Goal: Navigation & Orientation: Find specific page/section

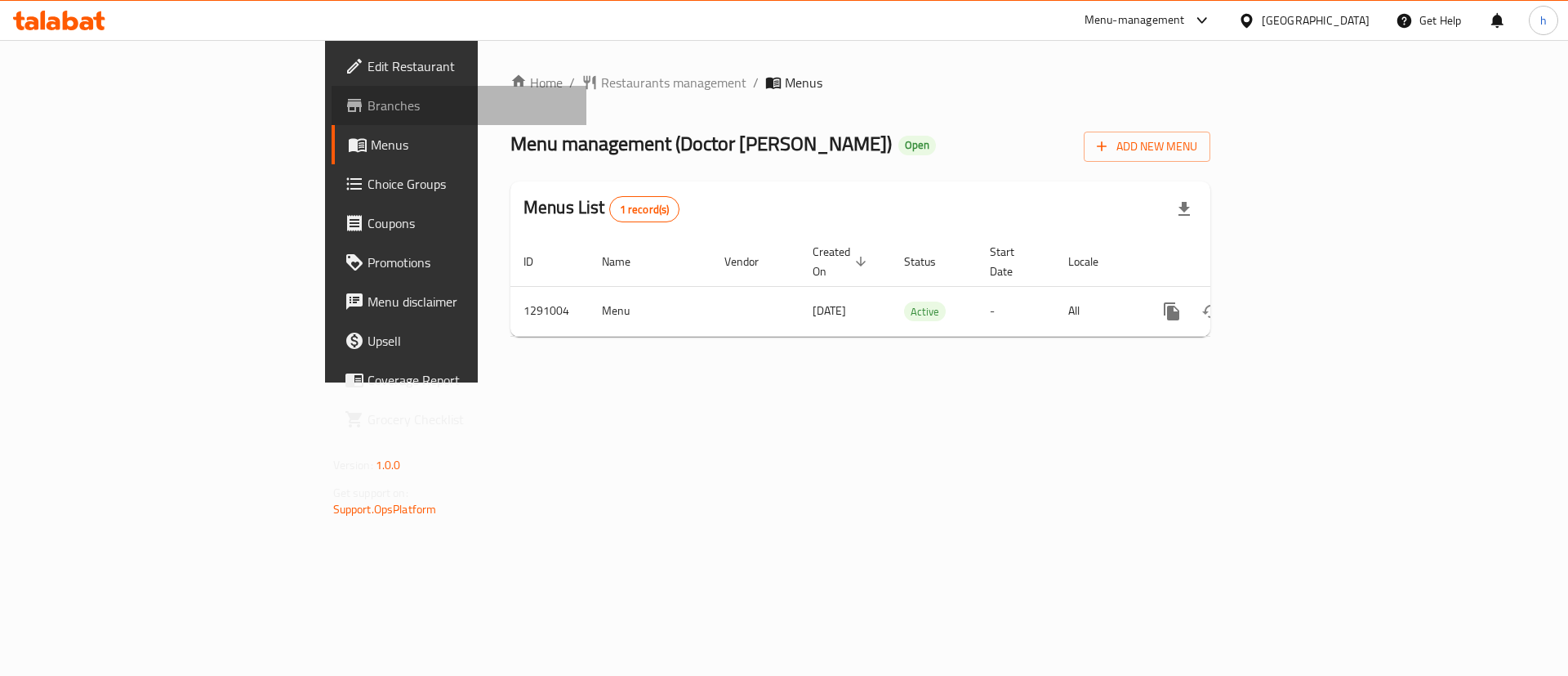
click at [368, 115] on span "Branches" at bounding box center [471, 106] width 206 height 20
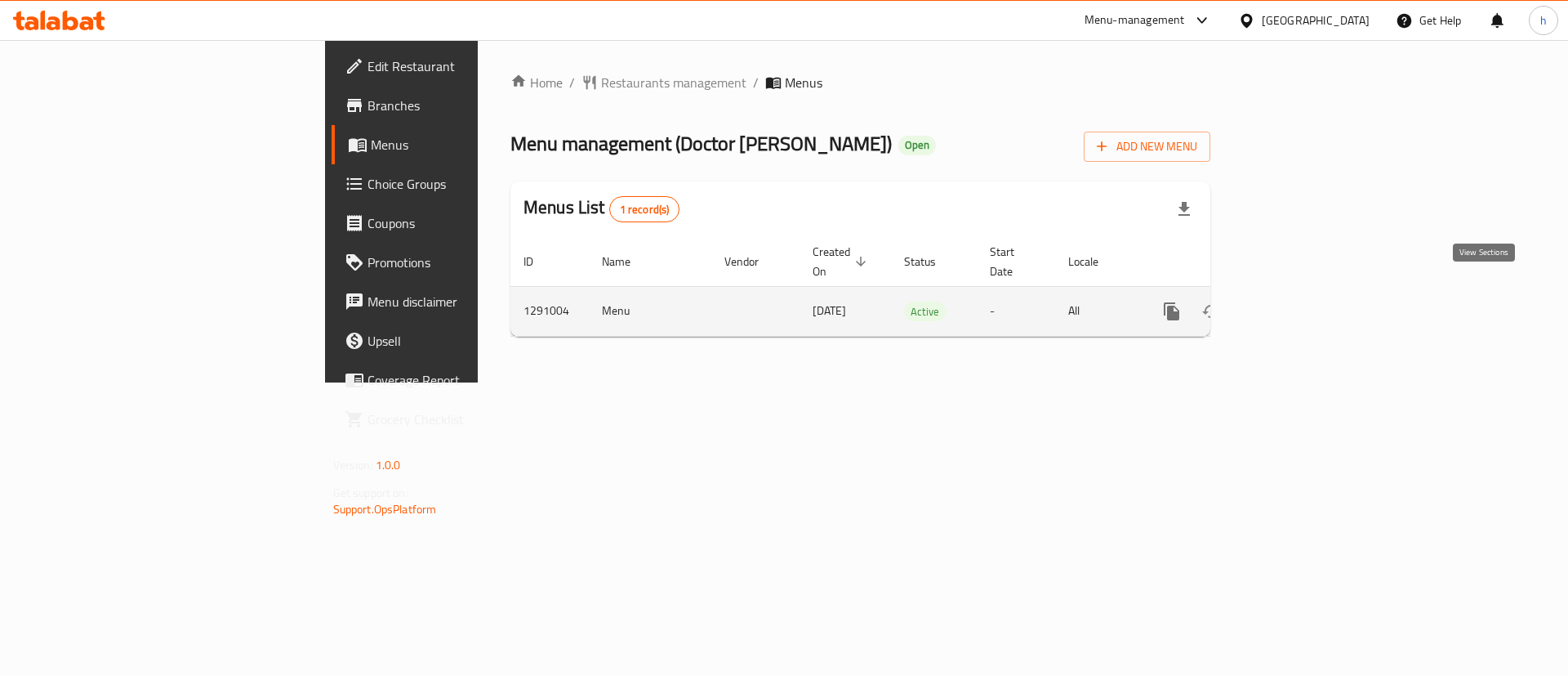
click at [1308, 293] on link "enhanced table" at bounding box center [1290, 311] width 39 height 39
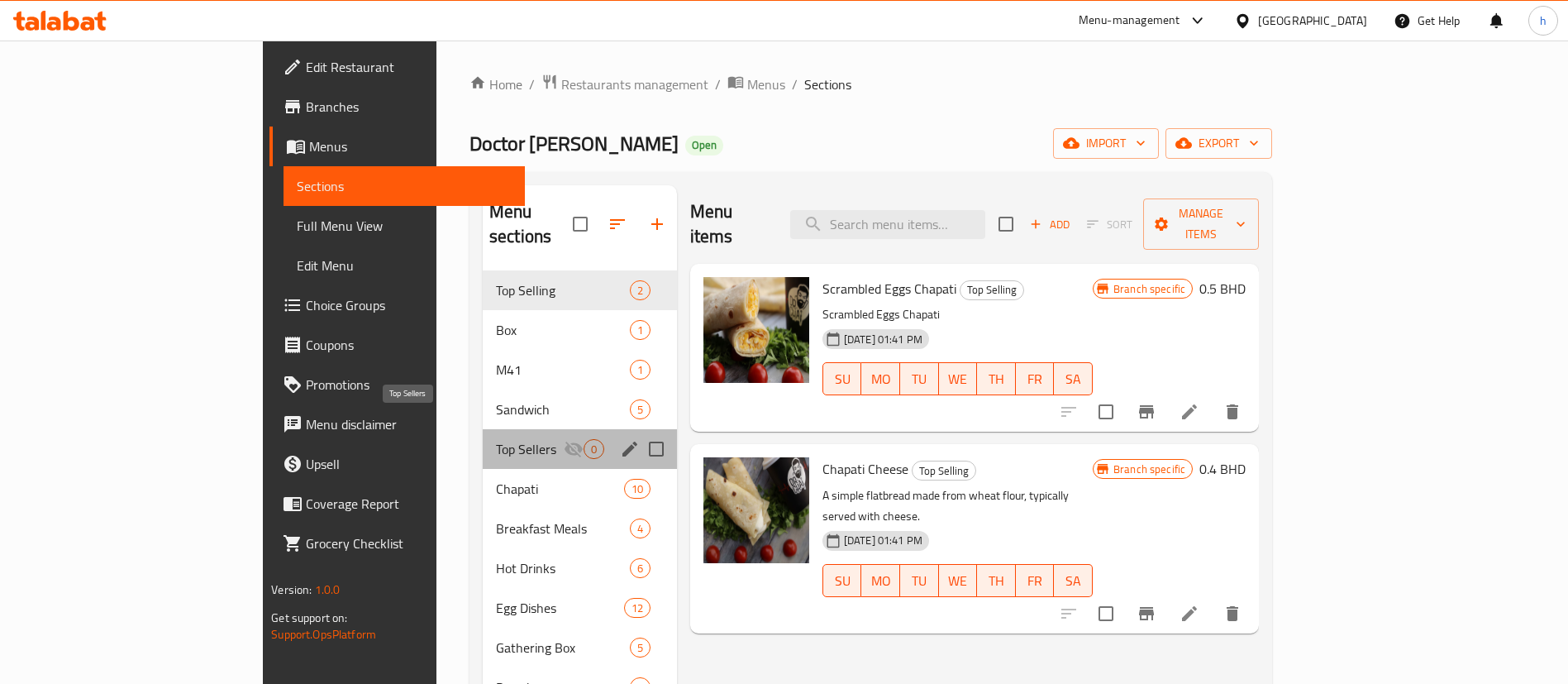
click at [496, 439] on span "Top Sellers" at bounding box center [530, 449] width 68 height 20
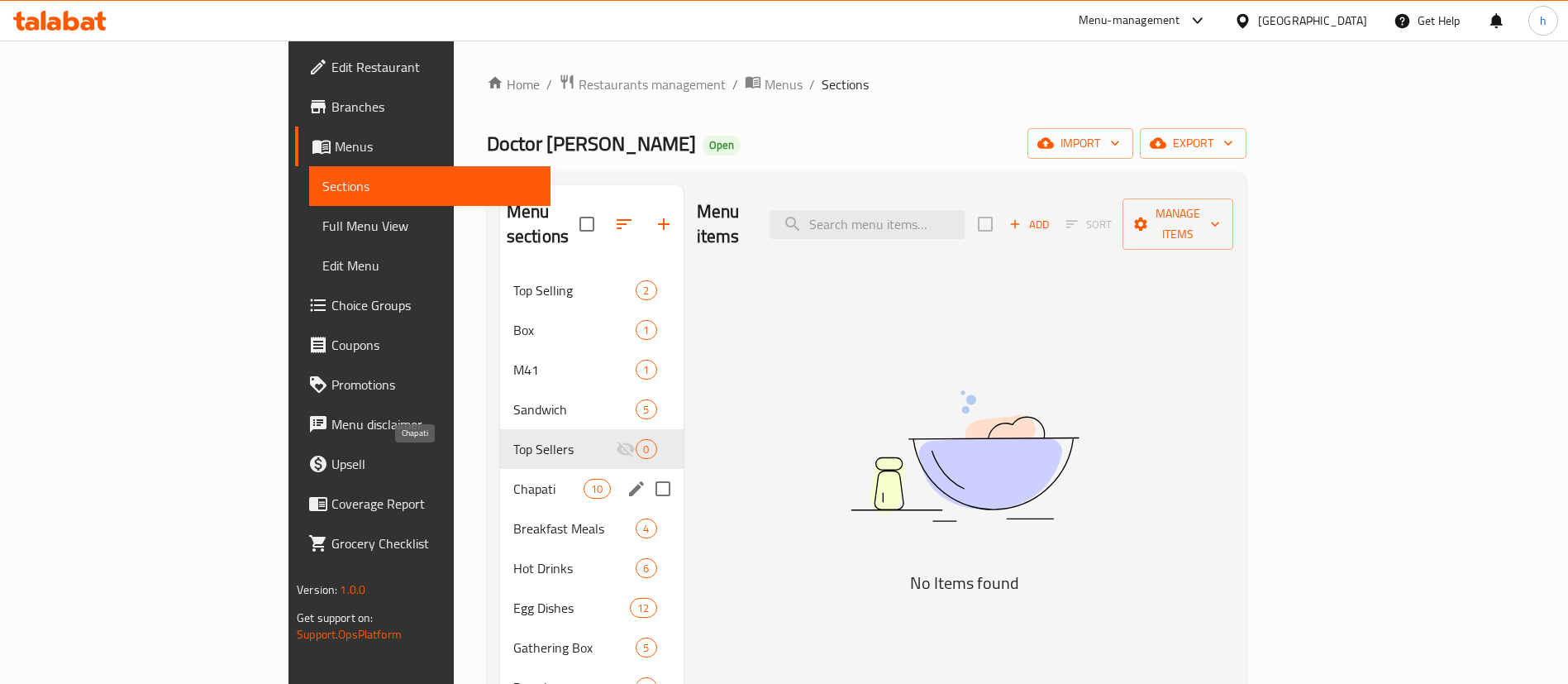
click at [513, 478] on span "Chapati" at bounding box center [548, 488] width 70 height 20
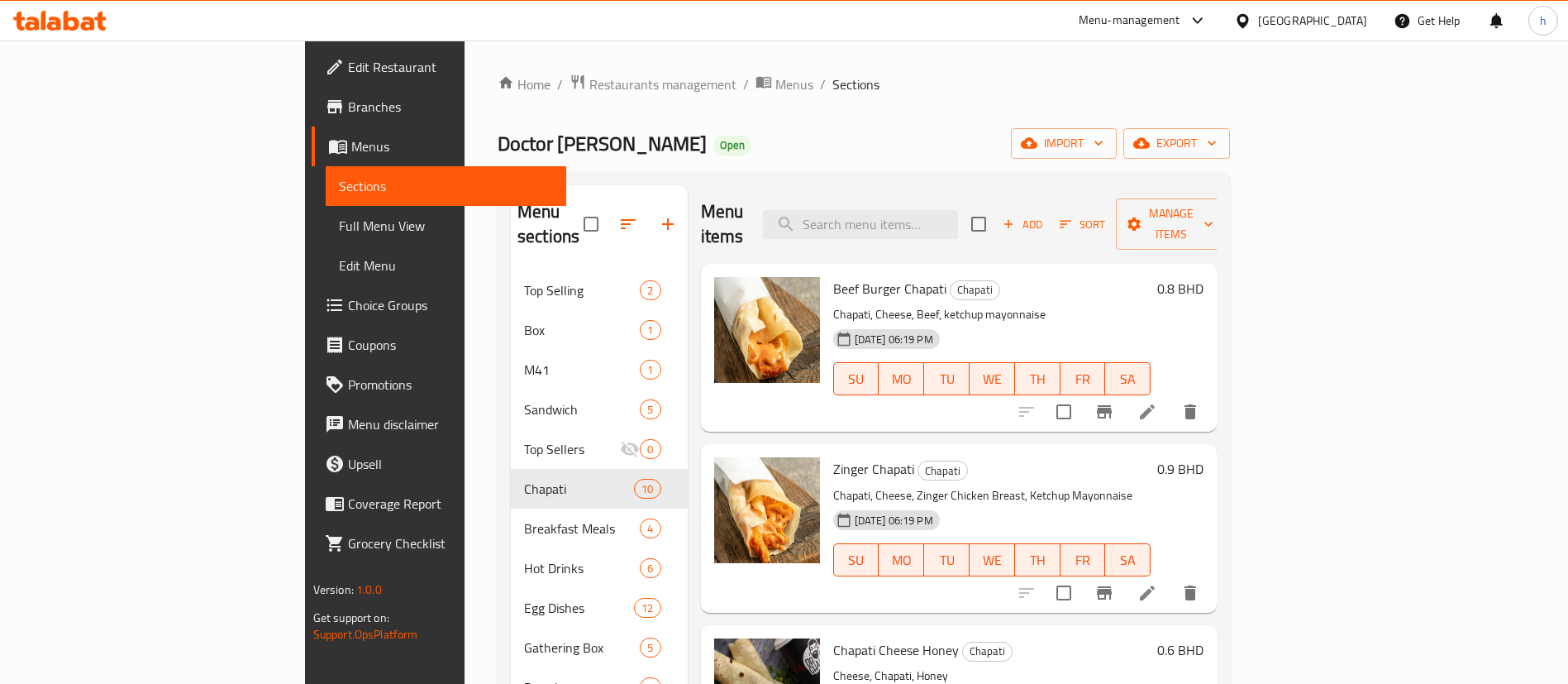
click at [351, 150] on span "Menus" at bounding box center [452, 147] width 202 height 20
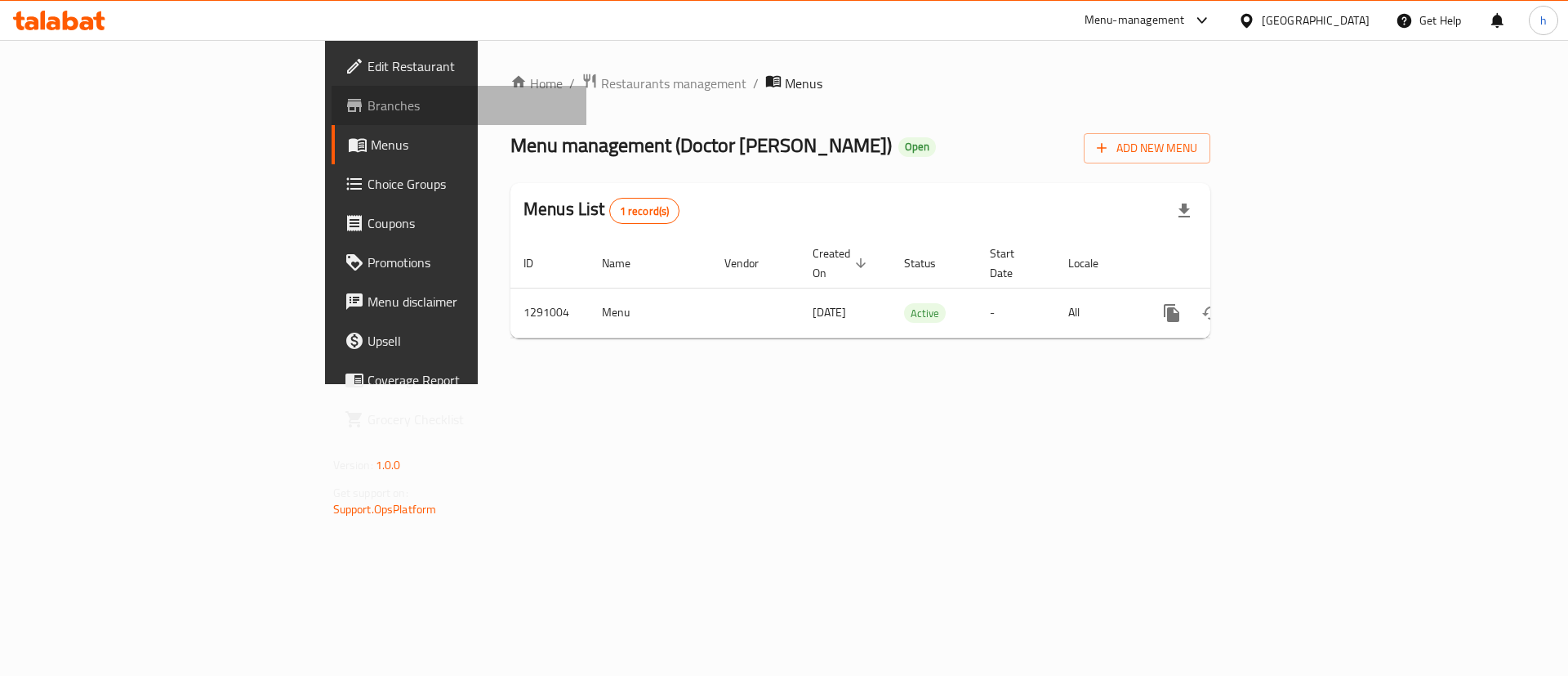
click at [368, 96] on span "Branches" at bounding box center [471, 106] width 206 height 20
